Goal: Find specific page/section: Find specific page/section

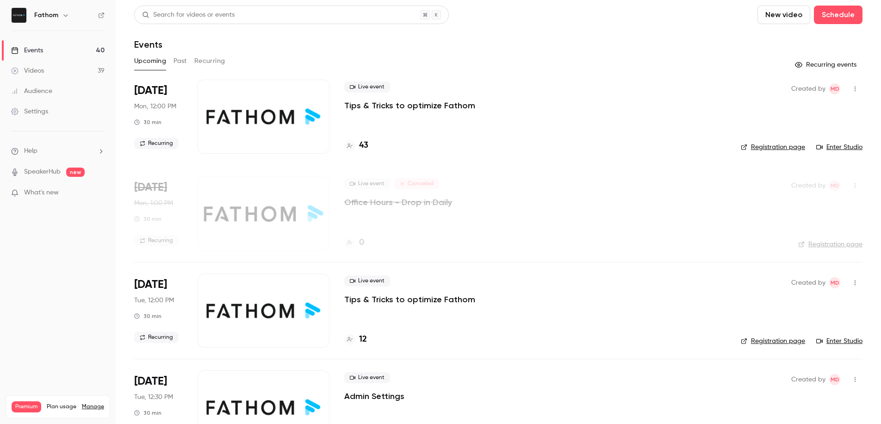
click at [848, 148] on link "Enter Studio" at bounding box center [839, 146] width 46 height 9
click at [837, 341] on link "Enter Studio" at bounding box center [839, 340] width 46 height 9
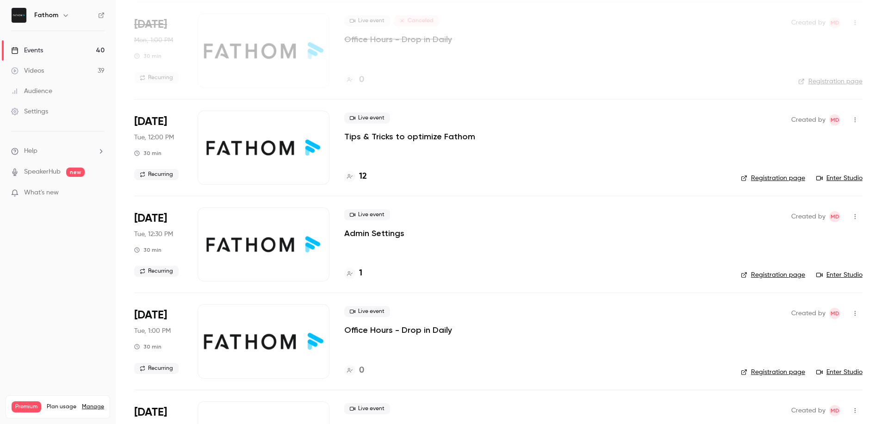
scroll to position [202, 0]
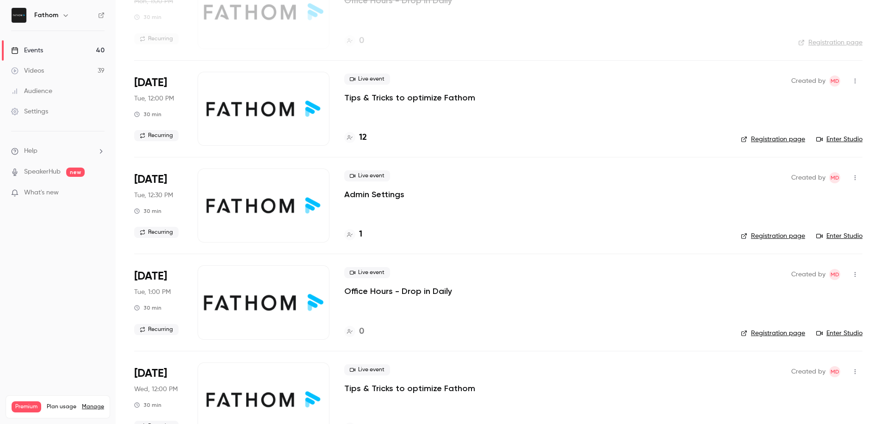
click at [827, 236] on link "Enter Studio" at bounding box center [839, 235] width 46 height 9
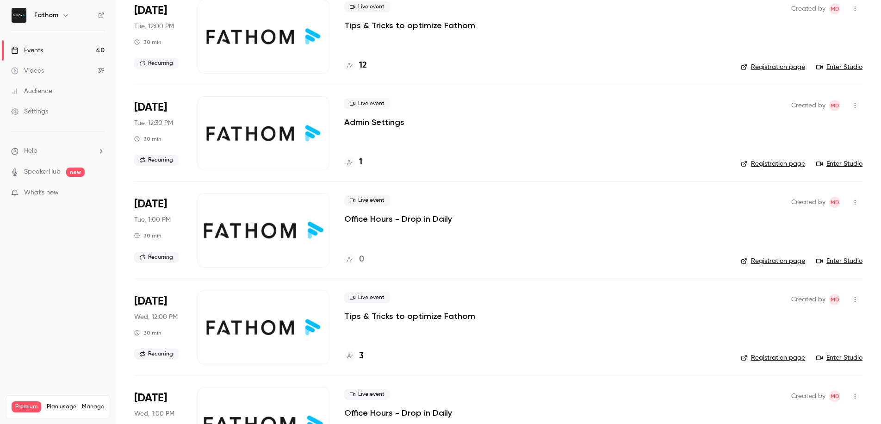
scroll to position [276, 0]
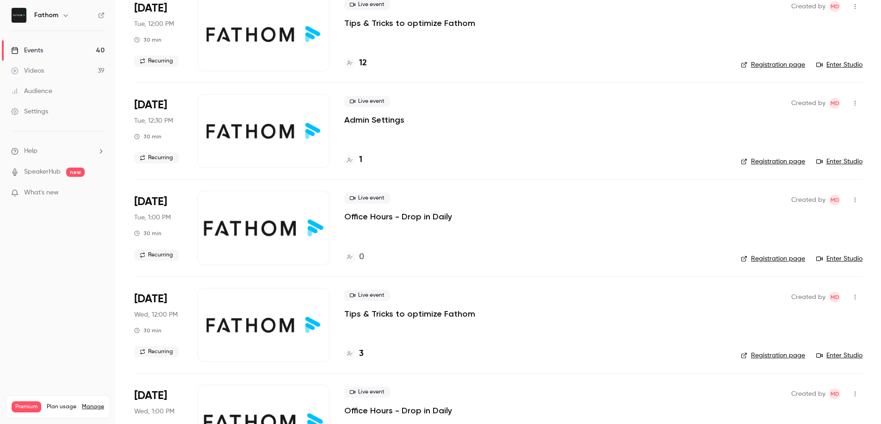
click at [832, 259] on link "Enter Studio" at bounding box center [839, 258] width 46 height 9
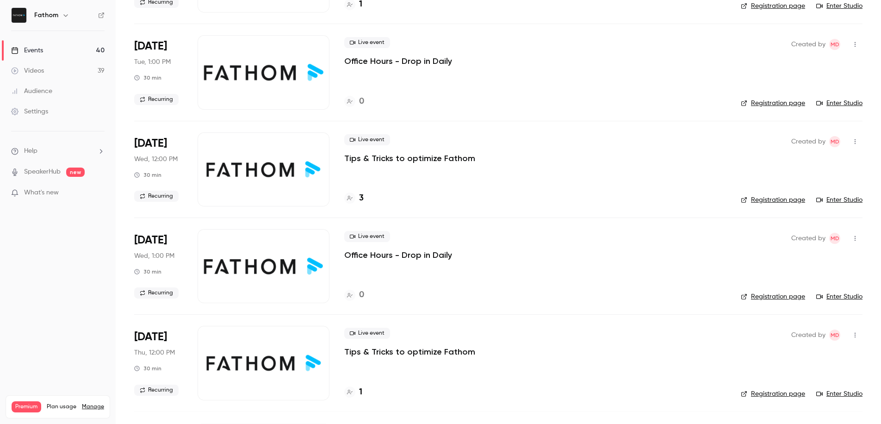
scroll to position [462, 0]
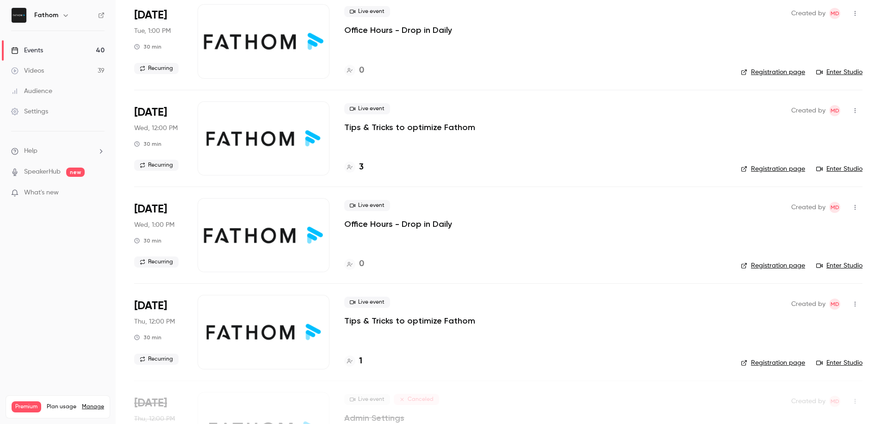
click at [828, 166] on link "Enter Studio" at bounding box center [839, 168] width 46 height 9
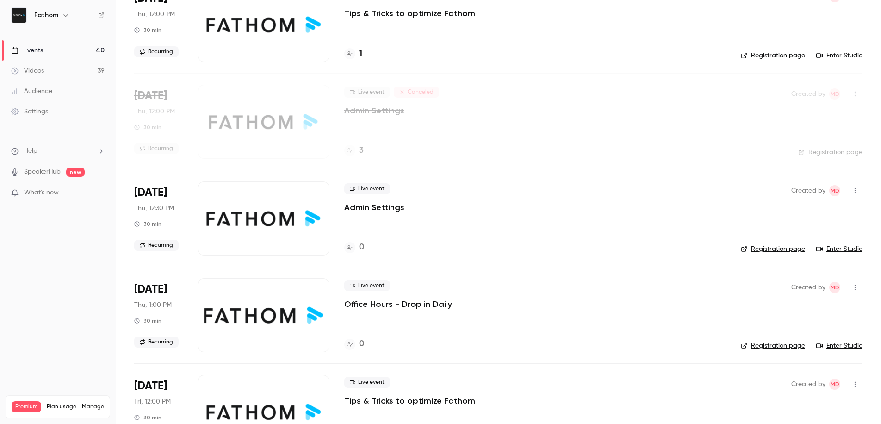
scroll to position [794, 0]
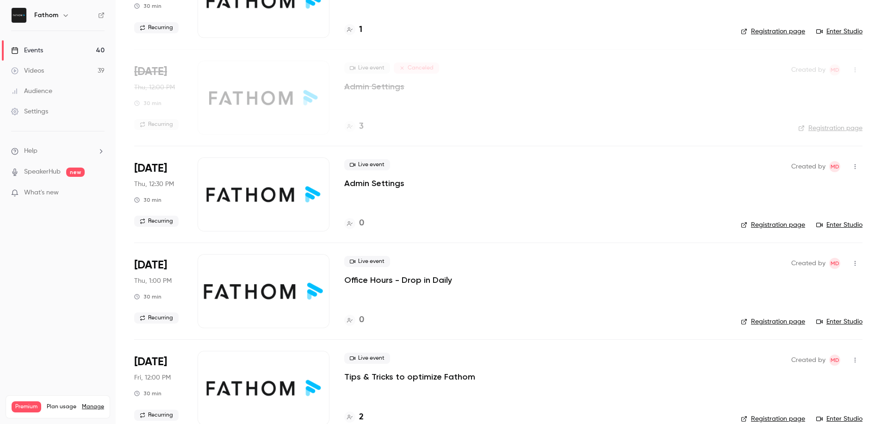
click at [837, 222] on link "Enter Studio" at bounding box center [839, 224] width 46 height 9
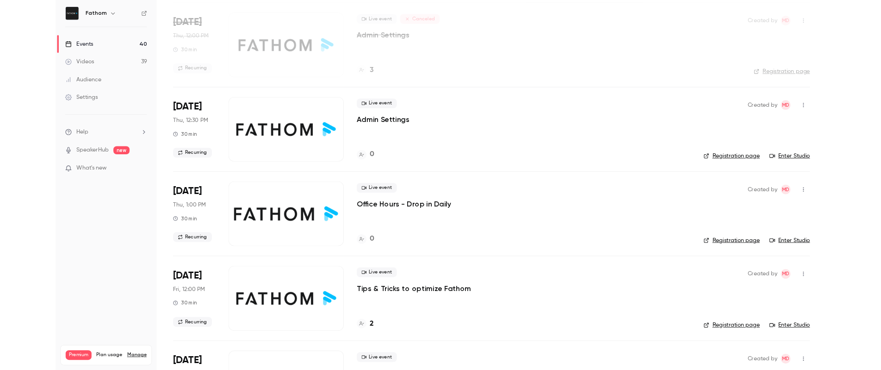
scroll to position [838, 0]
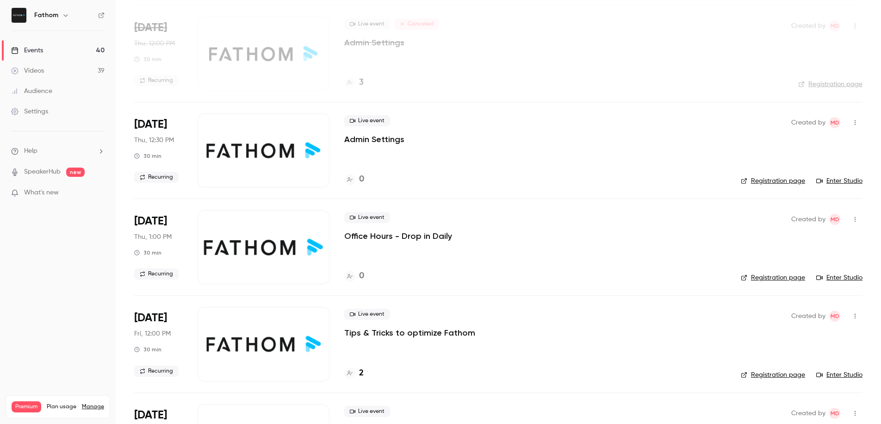
click at [828, 181] on link "Enter Studio" at bounding box center [839, 180] width 46 height 9
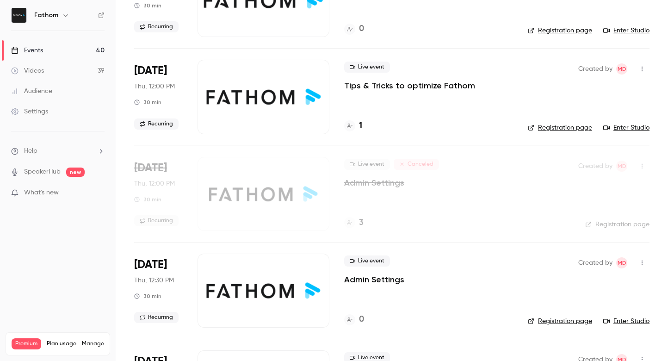
scroll to position [697, 0]
click at [624, 125] on link "Enter Studio" at bounding box center [626, 127] width 46 height 9
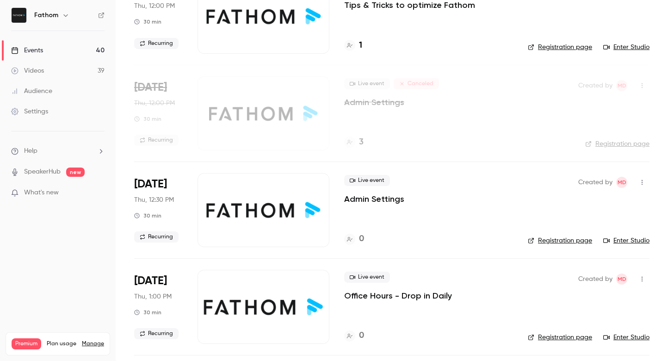
scroll to position [781, 0]
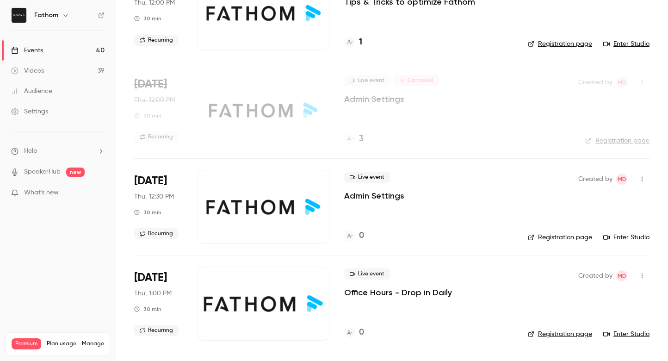
click at [627, 238] on link "Enter Studio" at bounding box center [626, 237] width 46 height 9
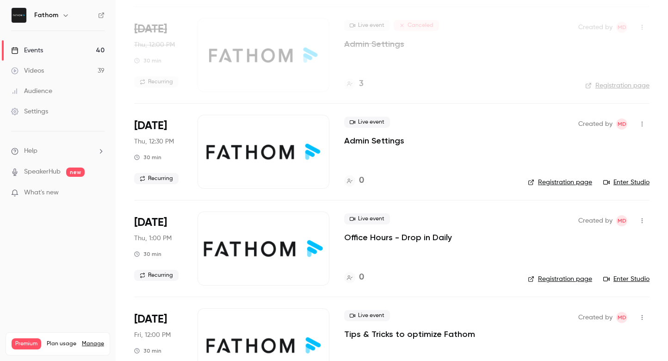
scroll to position [837, 0]
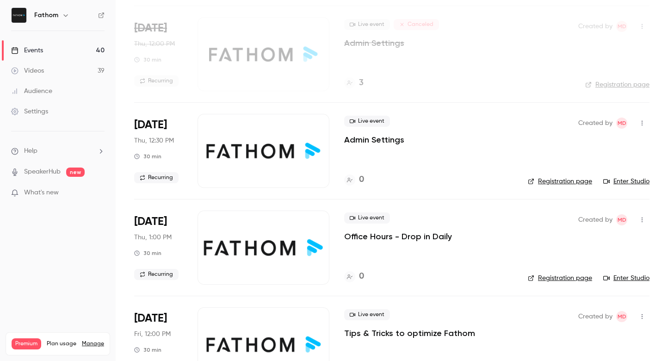
click at [628, 279] on link "Enter Studio" at bounding box center [626, 277] width 46 height 9
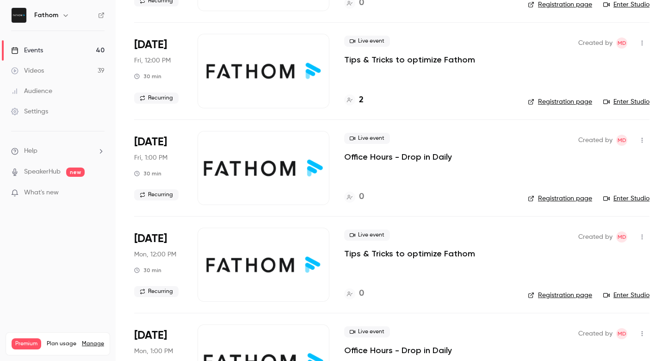
scroll to position [1111, 0]
click at [619, 102] on link "Enter Studio" at bounding box center [626, 101] width 46 height 9
click at [622, 196] on link "Enter Studio" at bounding box center [626, 197] width 46 height 9
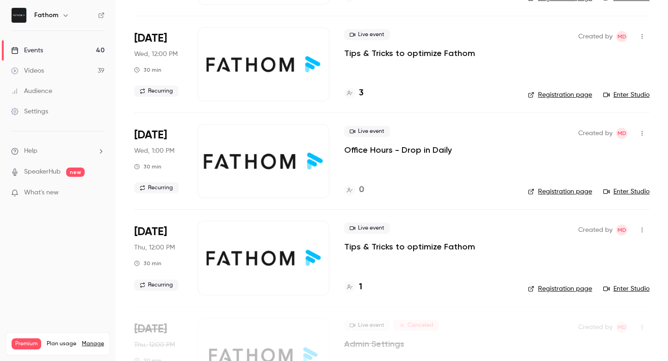
scroll to position [537, 0]
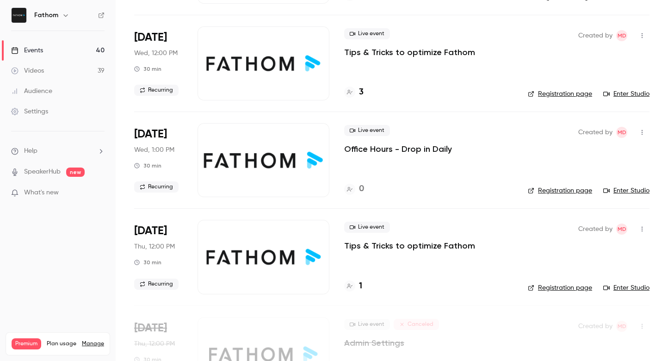
click at [627, 93] on link "Enter Studio" at bounding box center [626, 93] width 46 height 9
click at [630, 191] on link "Enter Studio" at bounding box center [626, 190] width 46 height 9
